Goal: Task Accomplishment & Management: Complete application form

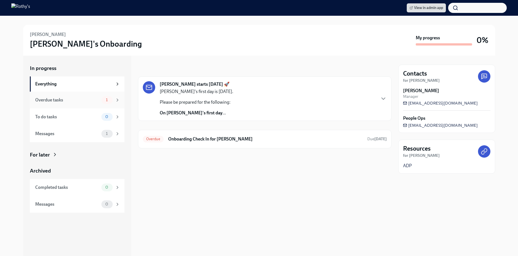
click at [52, 103] on div "Overdue tasks" at bounding box center [67, 100] width 64 height 6
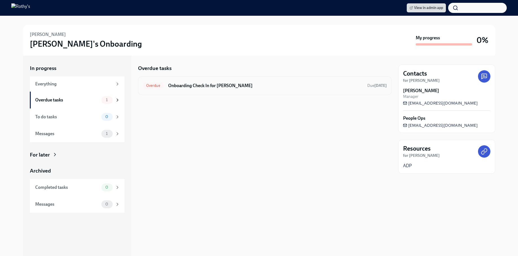
click at [222, 83] on h6 "Onboarding Check In for [PERSON_NAME]" at bounding box center [265, 86] width 195 height 6
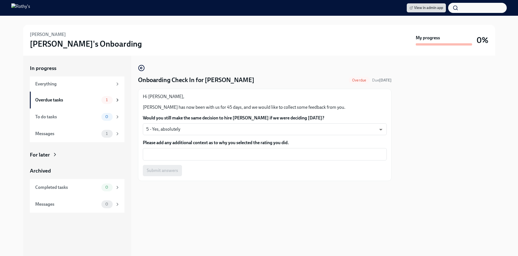
click at [261, 41] on div "[PERSON_NAME]'s Onboarding" at bounding box center [221, 40] width 383 height 17
click at [184, 126] on body "View in admin app [PERSON_NAME]'s Onboarding My progress 0% In progress Everyth…" at bounding box center [259, 128] width 518 height 256
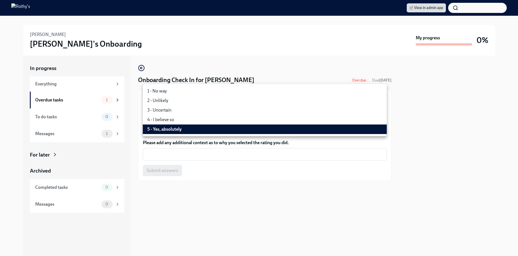
click at [179, 101] on li "2 - Unlikely" at bounding box center [265, 101] width 244 height 10
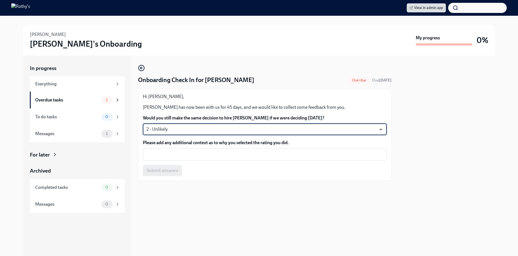
click at [170, 135] on body "View in admin app Stephanie Jackson Rothy's Onboarding My progress 0% In progre…" at bounding box center [259, 128] width 518 height 256
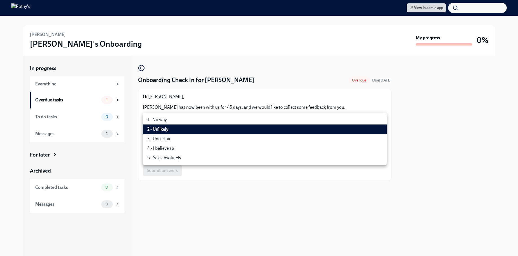
click at [169, 160] on li "5 - Yes, absolutely" at bounding box center [265, 158] width 244 height 10
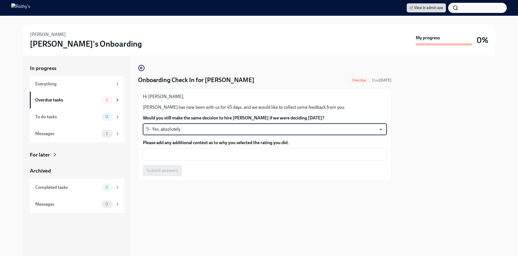
click at [216, 77] on h4 "Onboarding Check In for [PERSON_NAME]" at bounding box center [196, 80] width 116 height 8
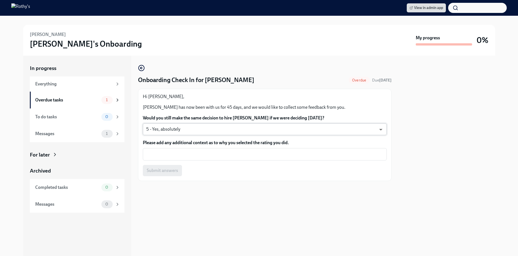
click at [189, 126] on body "View in admin app Stephanie Jackson Rothy's Onboarding My progress 0% In progre…" at bounding box center [259, 128] width 518 height 256
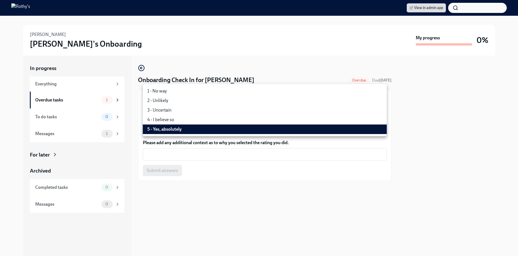
click at [180, 121] on li "4 - I believe so" at bounding box center [265, 120] width 244 height 10
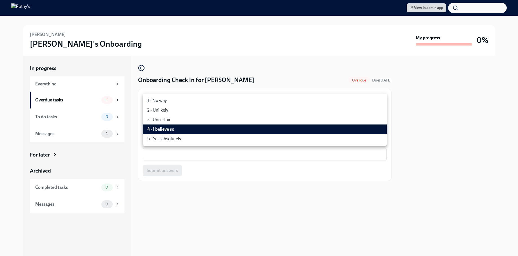
click at [184, 125] on body "View in admin app Stephanie Jackson Rothy's Onboarding My progress 0% In progre…" at bounding box center [259, 128] width 518 height 256
click at [177, 117] on li "3 - Uncertain" at bounding box center [265, 120] width 244 height 10
type input "y-bf5nDoe"
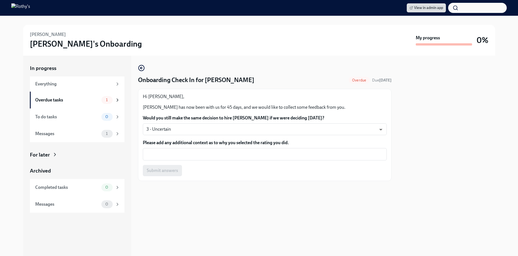
click at [306, 65] on div "Onboarding Check In for Stephanie Jackson Overdue Due today Hi Caryn, Stephanie…" at bounding box center [264, 123] width 253 height 117
